Goal: Task Accomplishment & Management: Use online tool/utility

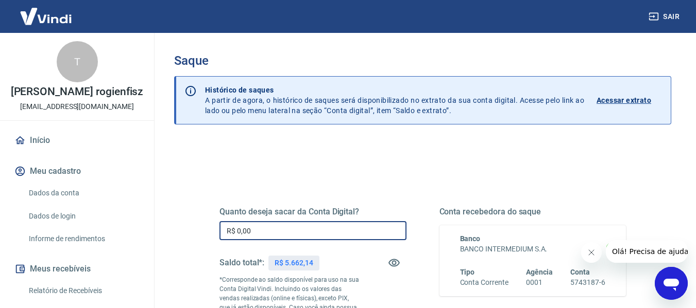
click at [342, 236] on input "R$ 0,00" at bounding box center [312, 230] width 187 height 19
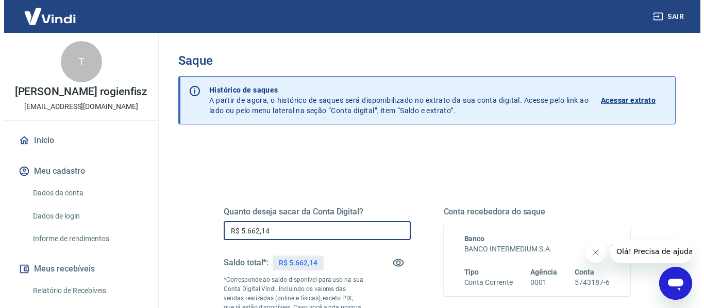
scroll to position [202, 0]
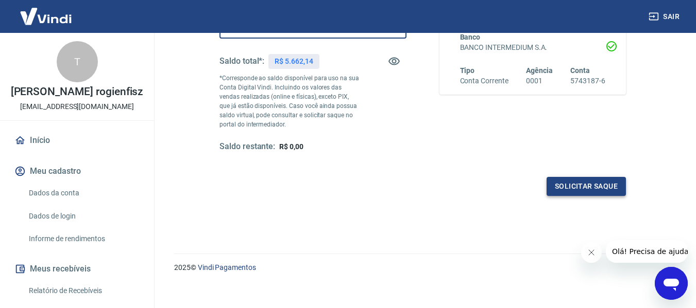
type input "R$ 5.662,14"
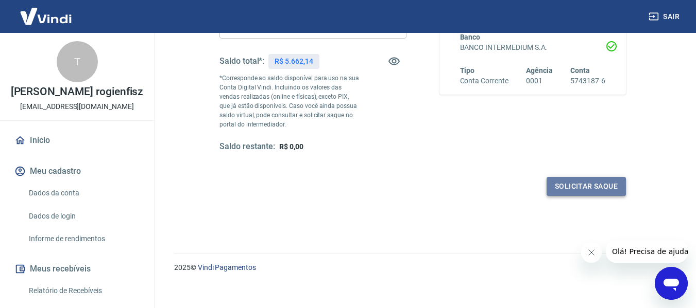
click at [578, 193] on button "Solicitar saque" at bounding box center [585, 186] width 79 height 19
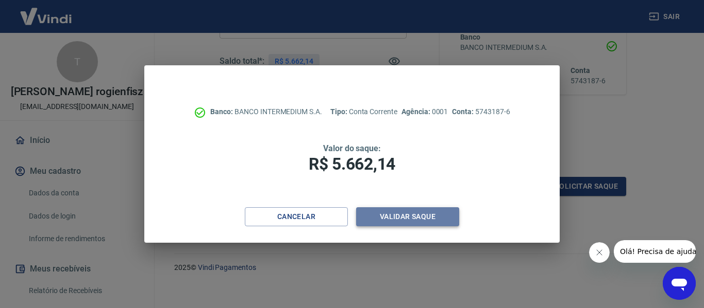
click at [423, 218] on button "Validar saque" at bounding box center [407, 217] width 103 height 19
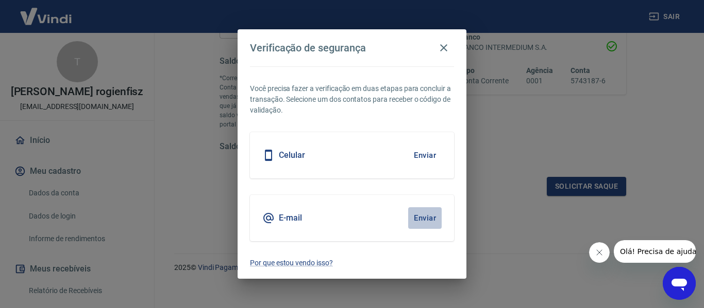
click at [423, 218] on button "Enviar" at bounding box center [424, 219] width 33 height 22
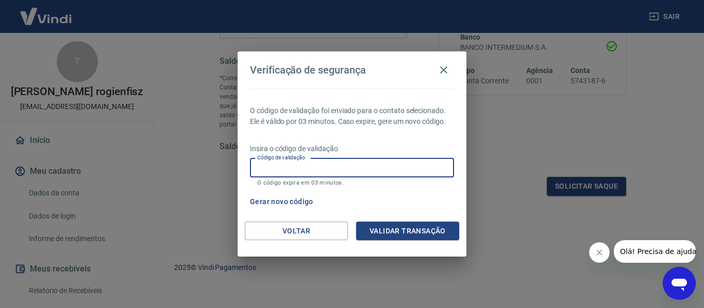
click at [375, 167] on input "Código de validação" at bounding box center [352, 168] width 204 height 19
type input "479063"
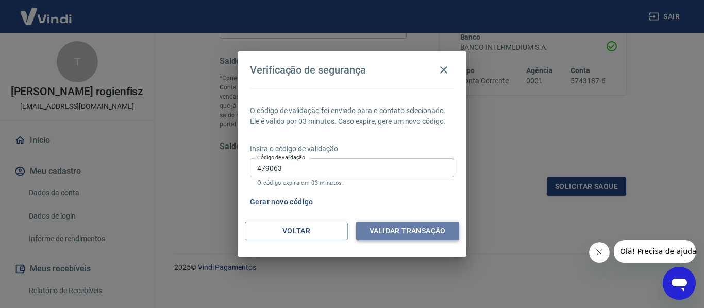
click at [391, 231] on button "Validar transação" at bounding box center [407, 231] width 103 height 19
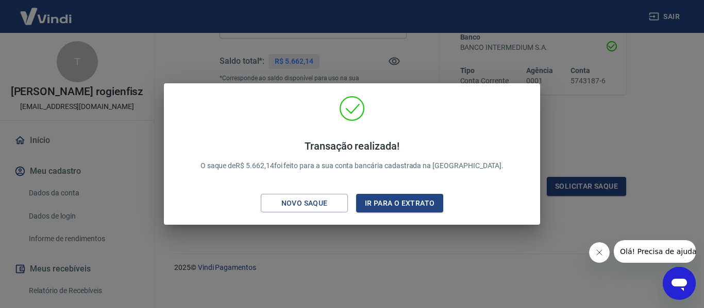
click at [391, 231] on div "Transação realizada! O saque de R$ 5.662,14 foi feito para a sua conta bancária…" at bounding box center [352, 154] width 704 height 308
